Goal: Find contact information: Find contact information

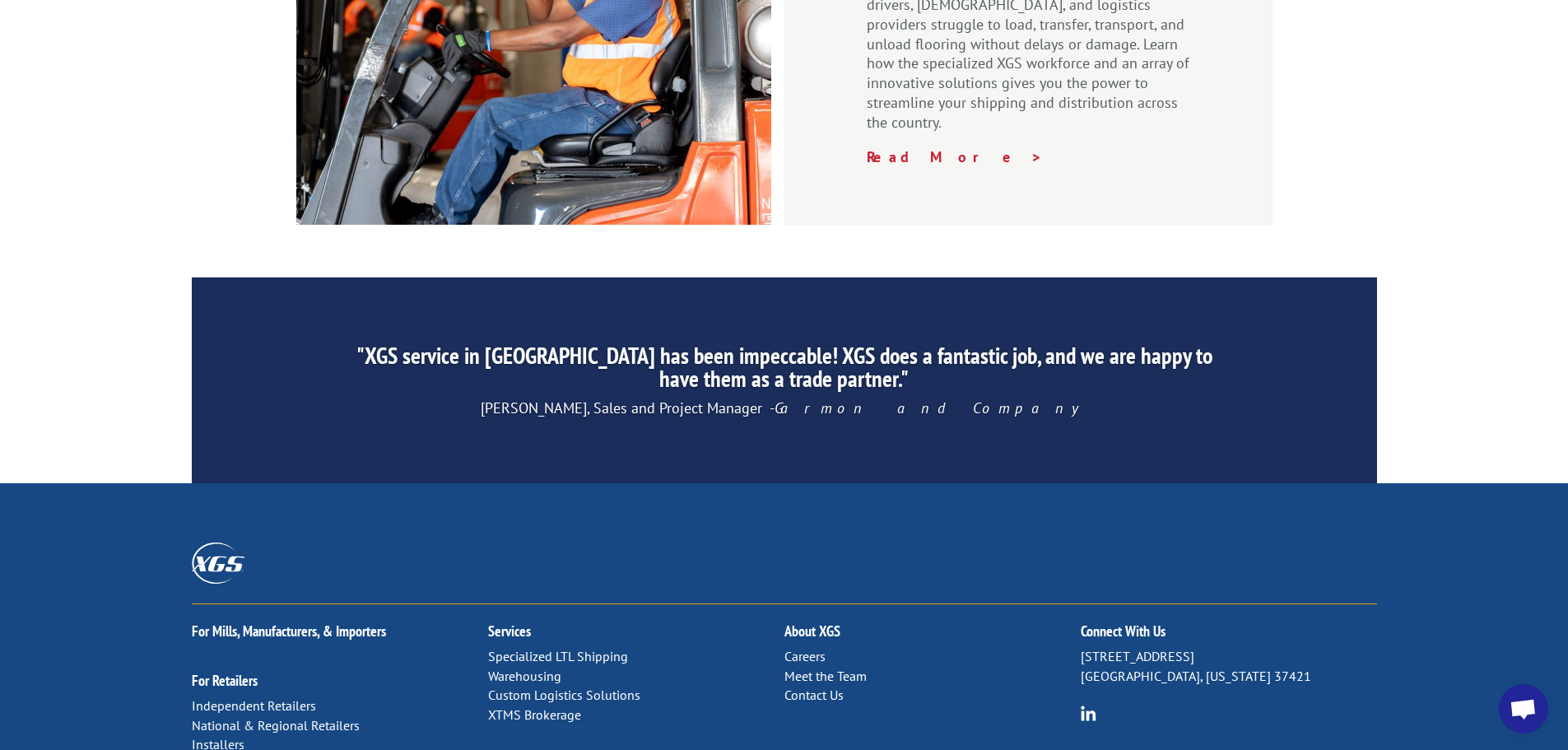
scroll to position [2508, 0]
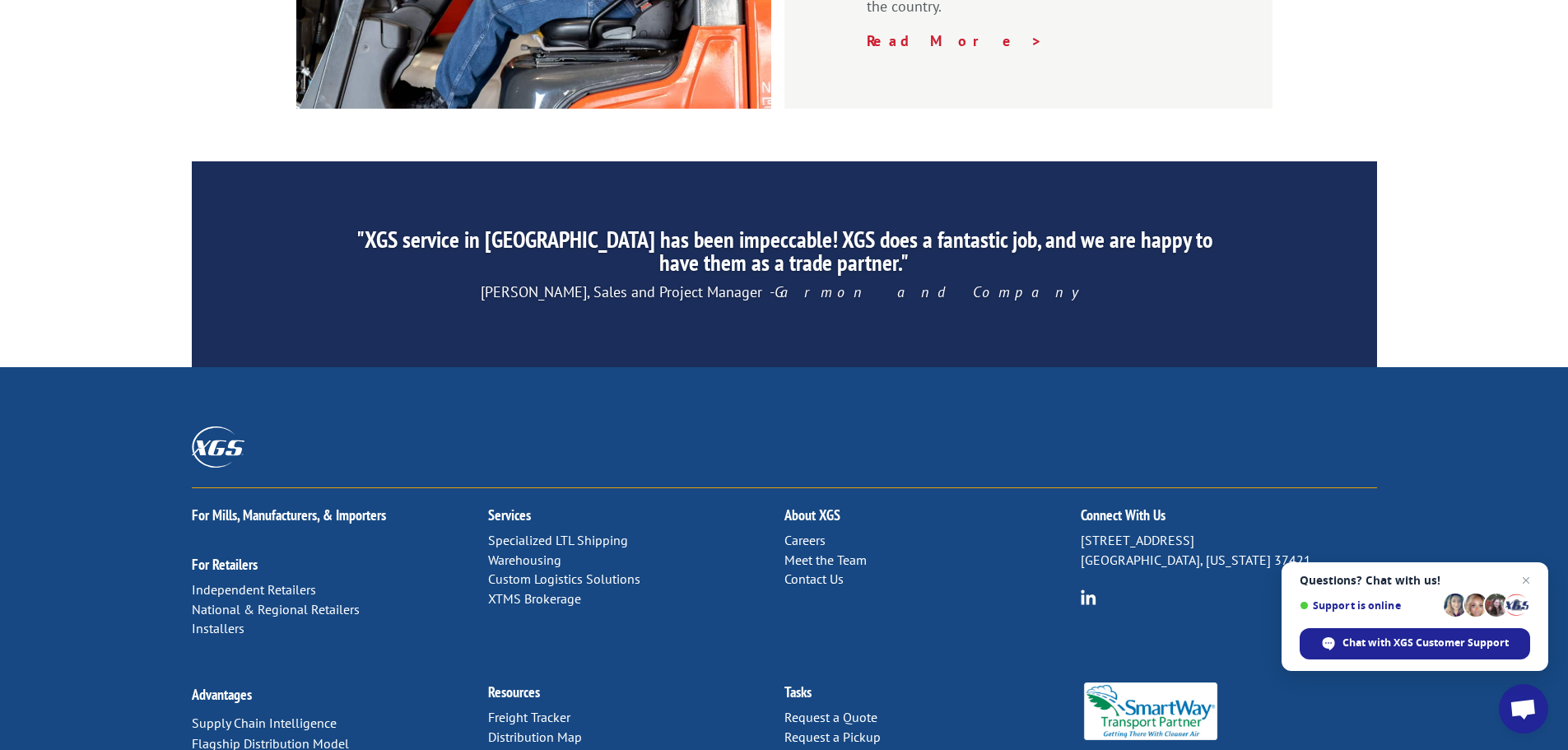
click at [809, 570] on link "Contact Us" at bounding box center [814, 578] width 59 height 16
